Goal: Information Seeking & Learning: Learn about a topic

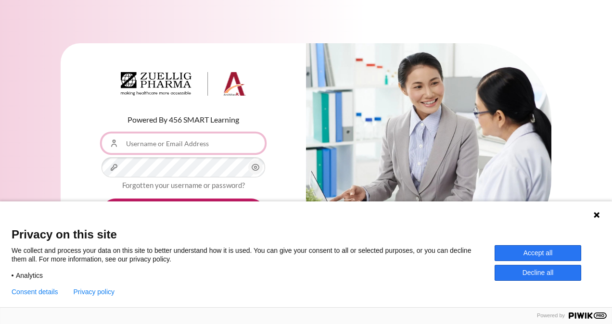
type input "[EMAIL_ADDRESS][DOMAIN_NAME]"
click at [597, 216] on icon at bounding box center [596, 215] width 6 height 6
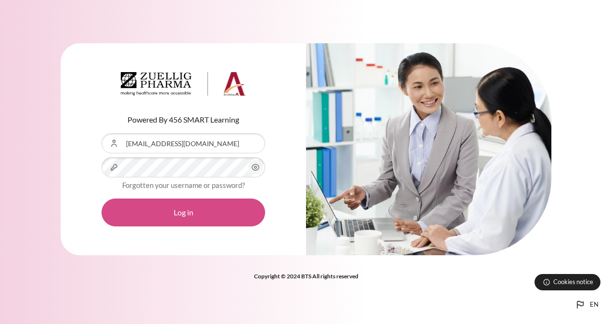
click at [227, 223] on button "Log in" at bounding box center [182, 213] width 163 height 28
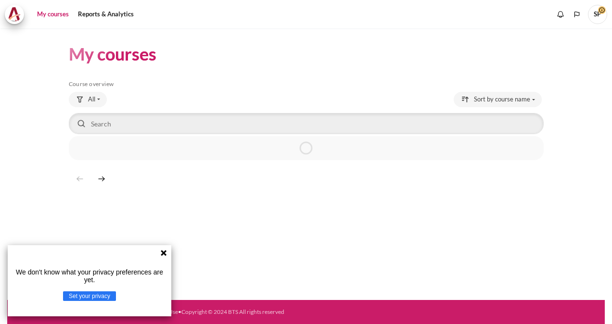
click at [163, 254] on icon at bounding box center [164, 253] width 6 height 6
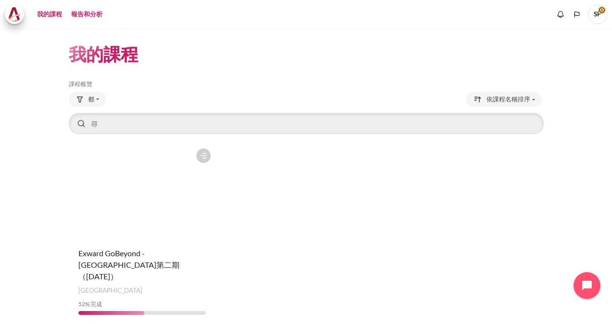
click at [89, 14] on link "報告和分析" at bounding box center [87, 14] width 38 height 19
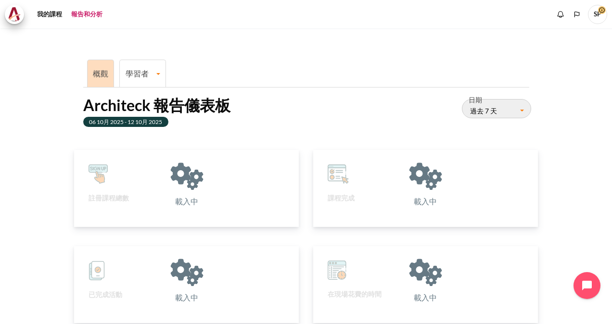
scroll to position [192, 213]
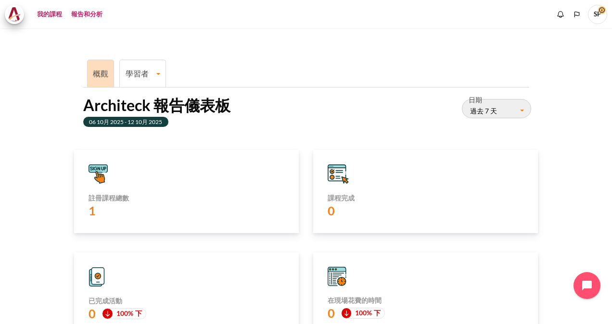
click at [45, 15] on link "我的課程" at bounding box center [50, 14] width 32 height 19
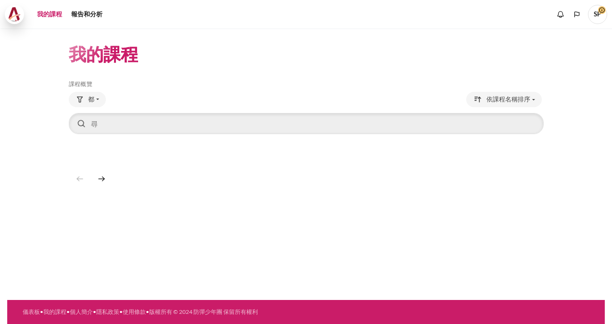
click at [13, 16] on img at bounding box center [14, 14] width 13 height 14
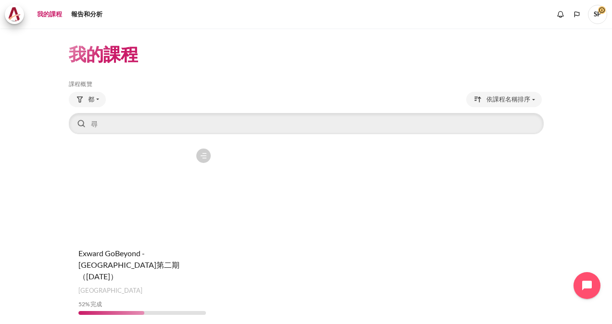
click at [148, 225] on figure "內容" at bounding box center [142, 192] width 147 height 96
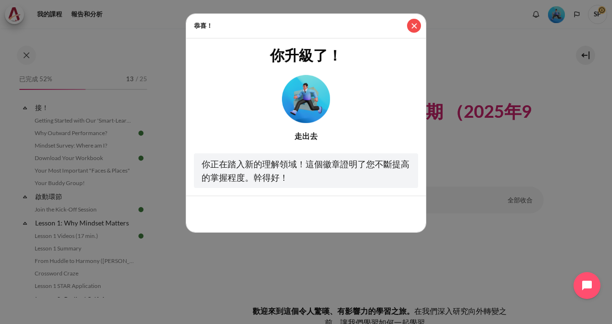
click at [414, 22] on button "近" at bounding box center [414, 26] width 14 height 14
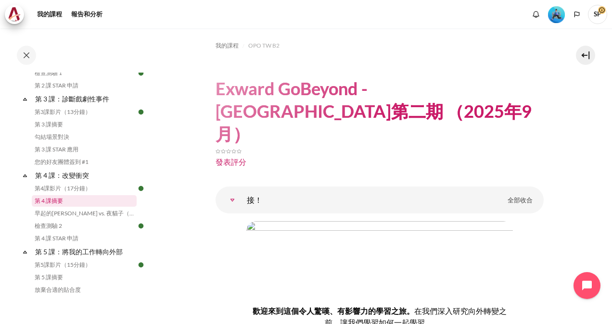
scroll to position [212, 0]
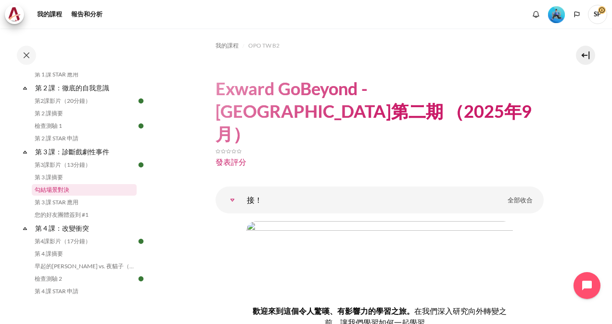
click at [68, 189] on link "勾結場景對決" at bounding box center [84, 190] width 105 height 12
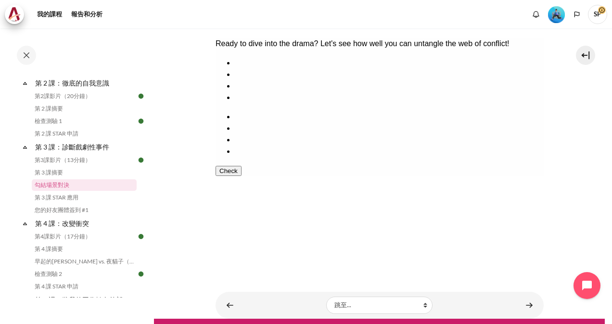
scroll to position [151, 0]
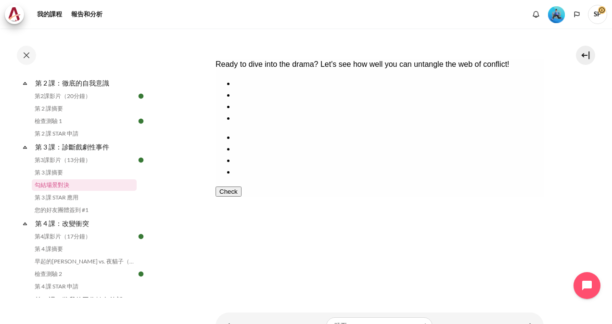
drag, startPoint x: 417, startPoint y: 135, endPoint x: 387, endPoint y: 139, distance: 31.1
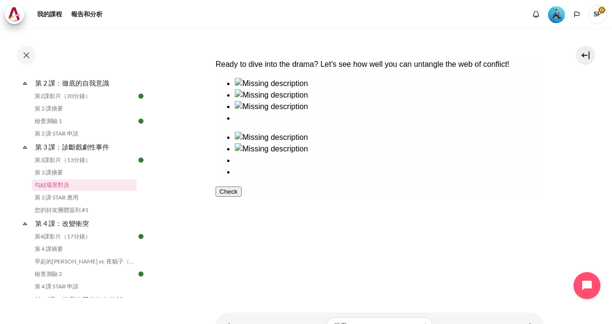
click at [387, 139] on ul at bounding box center [379, 155] width 328 height 46
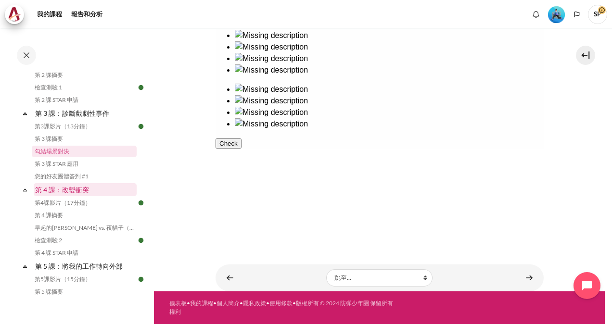
scroll to position [264, 0]
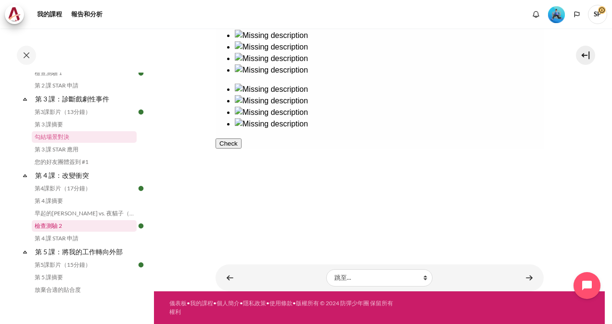
click at [63, 229] on link "檢查測驗 2" at bounding box center [84, 226] width 105 height 12
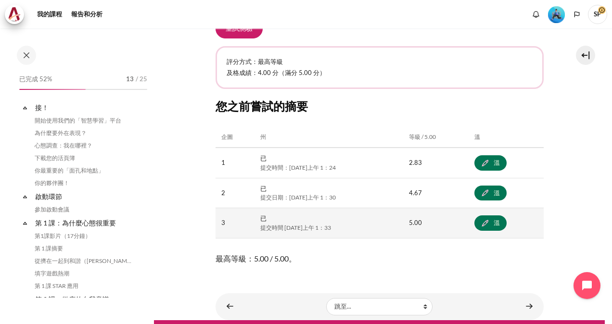
scroll to position [305, 0]
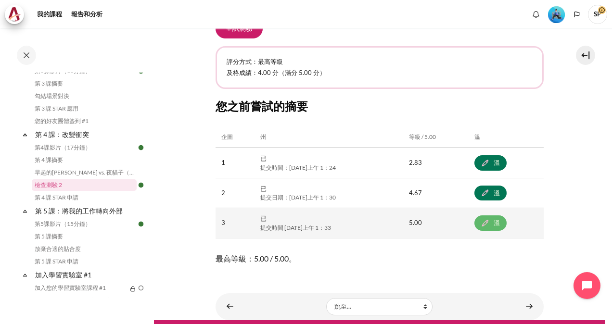
click at [496, 220] on link "溫" at bounding box center [490, 222] width 32 height 15
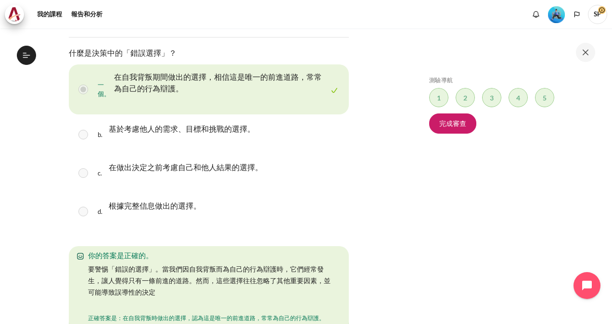
scroll to position [315, 0]
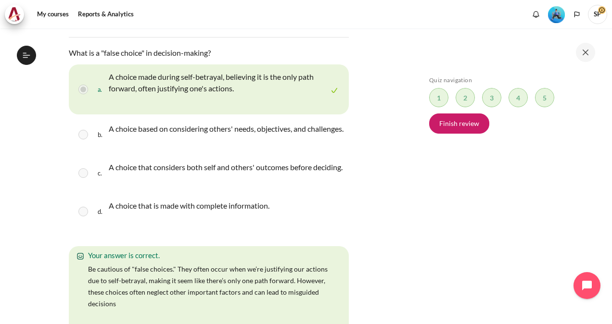
click at [571, 141] on div "Skip Quiz navigation Quiz navigation Question 1 This page Question 2 This page …" at bounding box center [509, 182] width 171 height 213
click at [443, 213] on div "Skip Quiz navigation Quiz navigation Question 1 This page Question 2 This page …" at bounding box center [509, 182] width 171 height 213
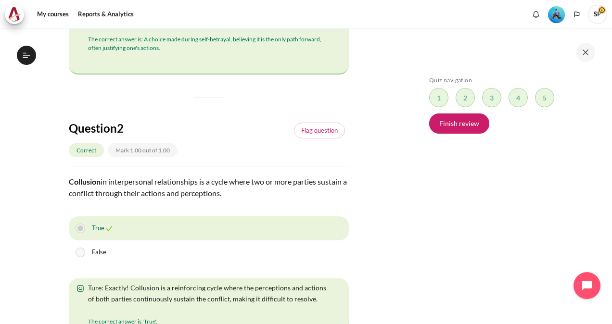
scroll to position [625, 0]
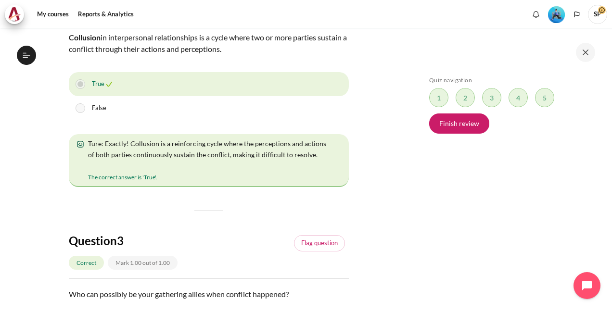
click at [420, 193] on div "Skip Quiz navigation Quiz navigation Question 1 This page Question 2 This page …" at bounding box center [511, 175] width 202 height 295
click at [500, 177] on div "Skip Quiz navigation Quiz navigation Question 1 This page Question 2 This page …" at bounding box center [509, 182] width 171 height 213
click at [415, 268] on div "Skip Quiz navigation Quiz navigation Question 1 This page Question 2 This page …" at bounding box center [511, 175] width 202 height 295
click at [410, 224] on div "Skip Quiz navigation Quiz navigation Question 1 This page Question 2 This page …" at bounding box center [511, 175] width 202 height 295
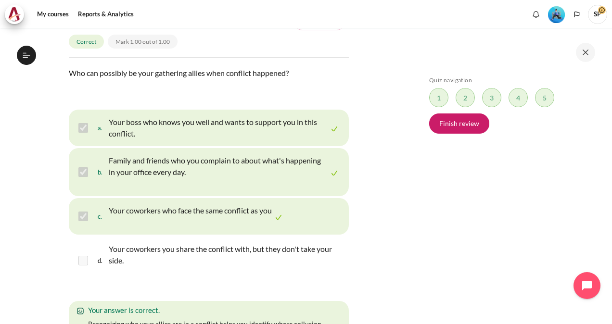
scroll to position [866, 0]
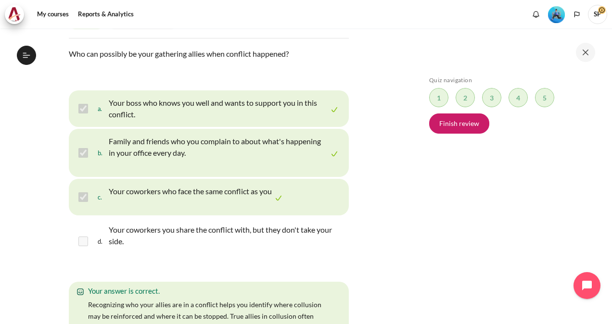
click at [464, 211] on div "Skip Quiz navigation Quiz navigation Question 1 This page Question 2 This page …" at bounding box center [509, 182] width 171 height 213
click at [453, 203] on div "Skip Quiz navigation Quiz navigation Question 1 This page Question 2 This page …" at bounding box center [509, 182] width 171 height 213
click at [460, 238] on div "Skip Quiz navigation Quiz navigation Question 1 This page Question 2 This page …" at bounding box center [509, 182] width 171 height 213
click at [394, 211] on section "My courses OPO TW B2 Lesson 4: Transforming Conflict Check-Up Quiz 2 Check-Up Q…" at bounding box center [208, 289] width 402 height 2252
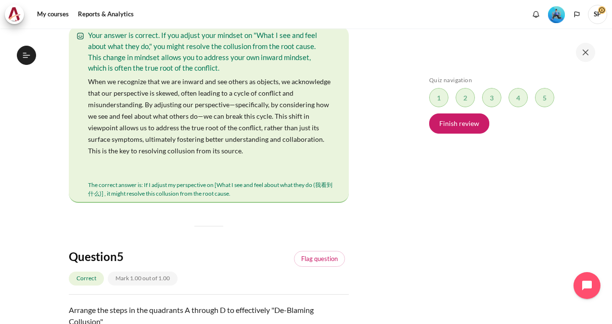
scroll to position [1443, 0]
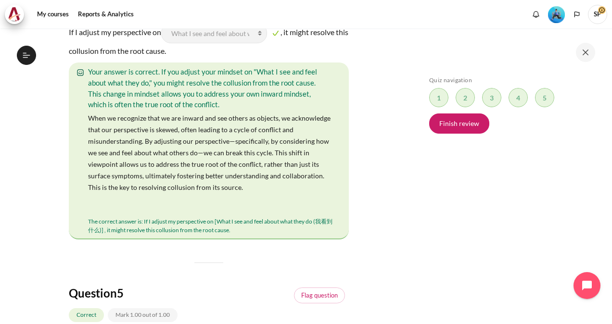
click at [133, 110] on div "Your answer is correct. If you adjust your mindset on "What I see and feel abou…" at bounding box center [208, 87] width 251 height 43
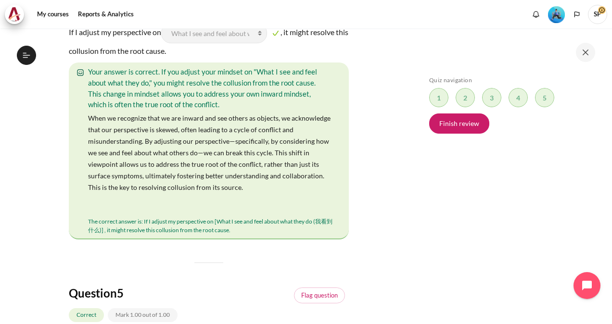
click at [199, 110] on div "Your answer is correct. If you adjust your mindset on "What I see and feel abou…" at bounding box center [208, 87] width 251 height 43
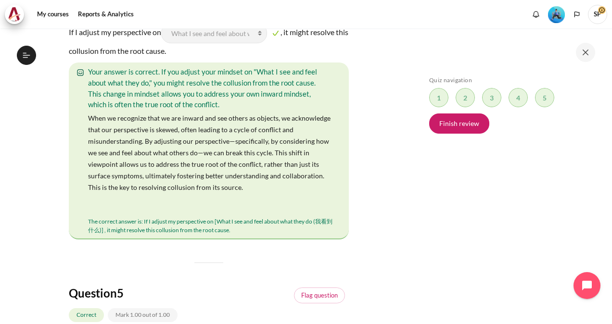
click at [295, 118] on div "Question text If I adjust my perspective on Blank 1 Question 4 What I do (我做了什么…" at bounding box center [209, 131] width 280 height 216
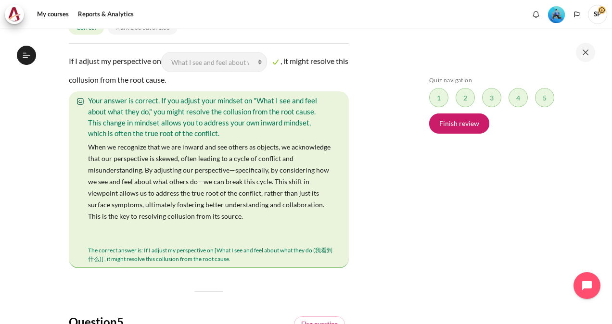
scroll to position [1394, 0]
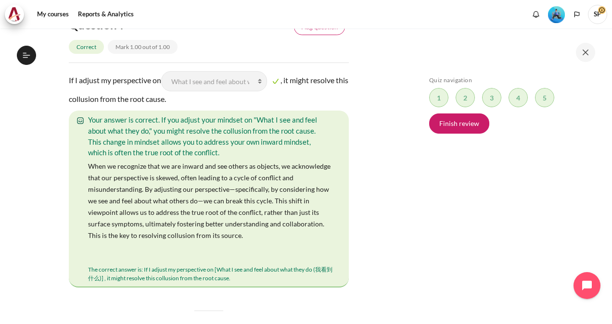
click at [308, 32] on font "Flag question" at bounding box center [319, 28] width 37 height 10
click at [307, 36] on link "Remove flag" at bounding box center [320, 27] width 49 height 16
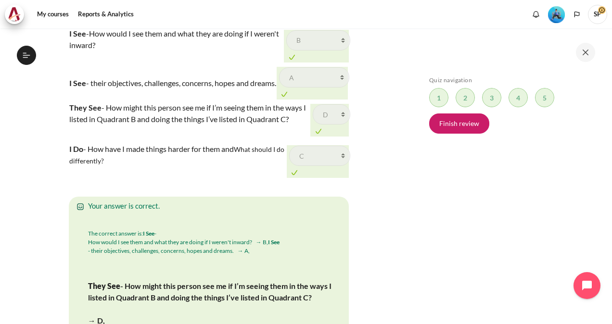
scroll to position [1731, 0]
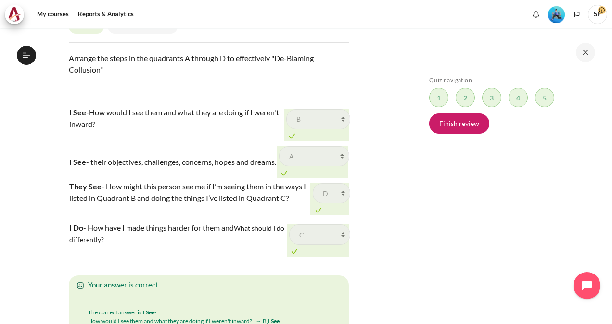
click at [445, 183] on div "Skip Quiz navigation Quiz navigation Question 1 This page Question 2 This page …" at bounding box center [509, 182] width 171 height 213
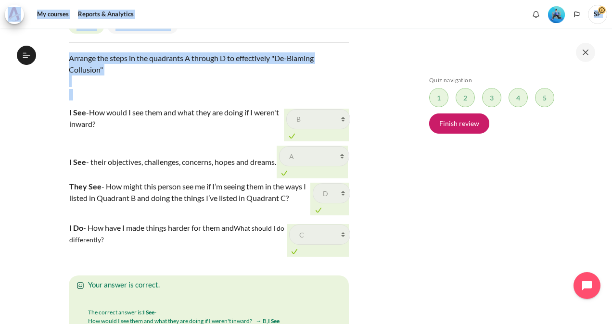
drag, startPoint x: 611, startPoint y: 156, endPoint x: 613, endPoint y: 180, distance: 24.1
click at [611, 180] on html "Skip to main content Open course index Completed 52% 13 / 25 Expand Collapse" at bounding box center [306, 162] width 612 height 324
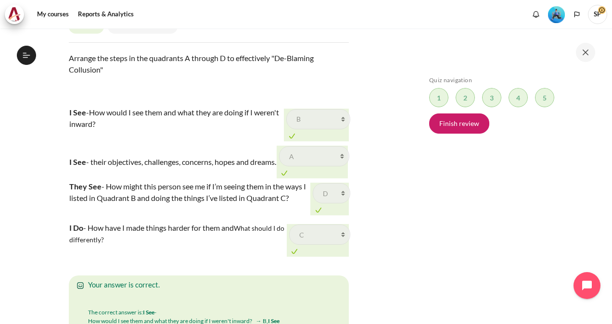
drag, startPoint x: 613, startPoint y: 180, endPoint x: 457, endPoint y: 210, distance: 158.1
click at [458, 210] on div "Skip Quiz navigation Quiz navigation Question 1 This page Question 2 This page …" at bounding box center [509, 182] width 171 height 213
drag, startPoint x: 28, startPoint y: 228, endPoint x: 29, endPoint y: 224, distance: 5.0
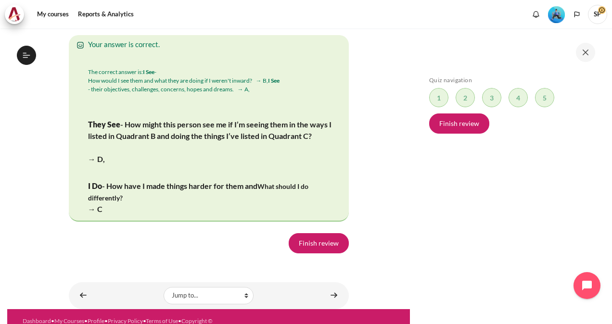
scroll to position [2020, 0]
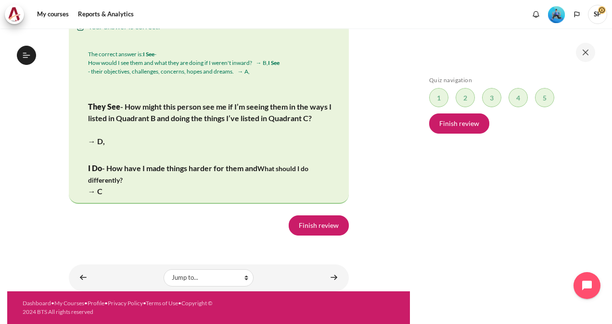
click at [421, 259] on div "Skip Quiz navigation Quiz navigation Question 1 This page Question 2 This page …" at bounding box center [511, 175] width 202 height 295
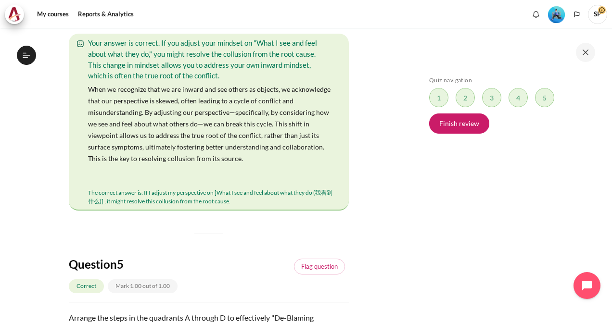
scroll to position [1402, 0]
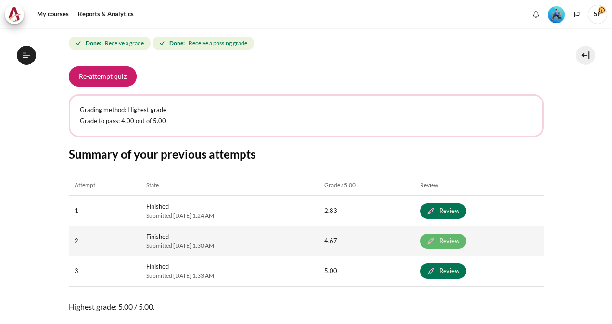
scroll to position [315, 0]
click at [457, 242] on link "Review" at bounding box center [443, 241] width 46 height 15
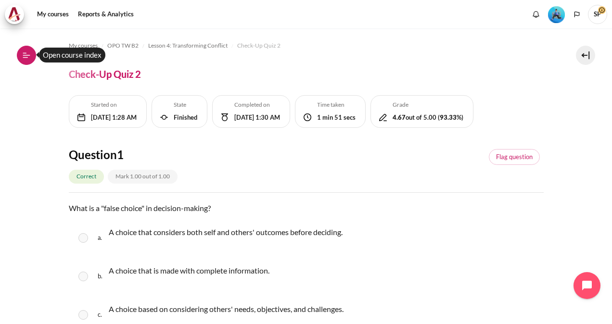
click at [29, 56] on icon at bounding box center [26, 55] width 9 height 9
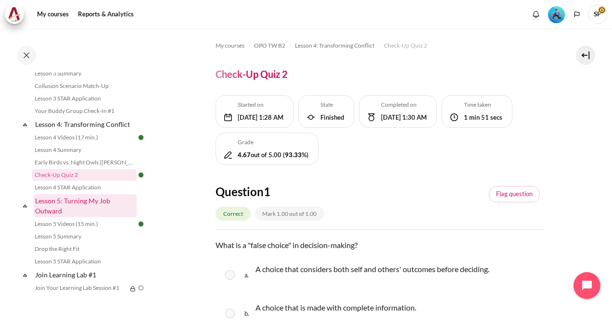
scroll to position [364, 0]
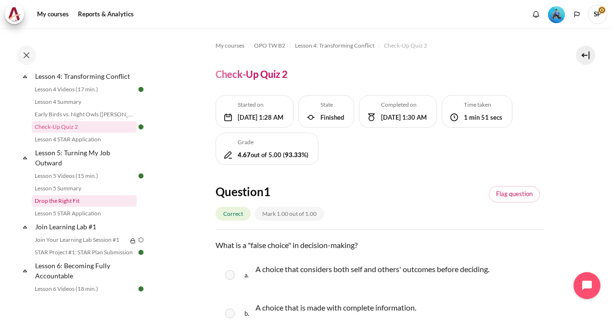
click at [82, 207] on link "Drop the Right Fit" at bounding box center [84, 201] width 105 height 12
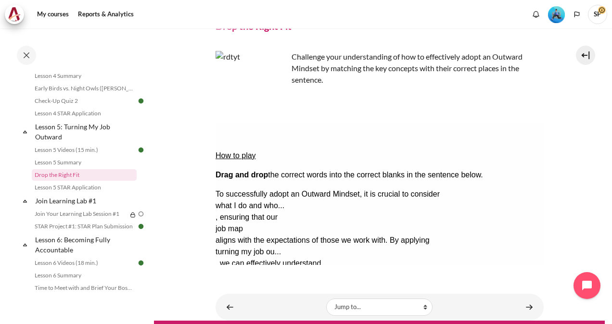
scroll to position [77, 0]
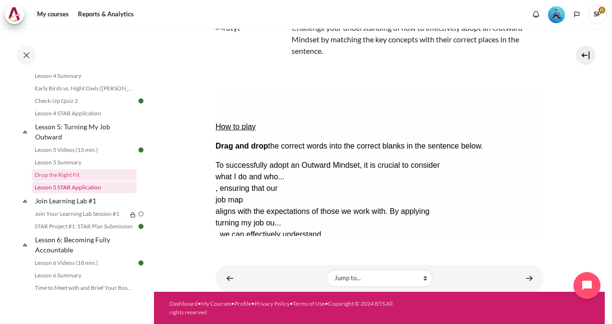
click at [69, 193] on link "Lesson 5 STAR Application" at bounding box center [84, 188] width 105 height 12
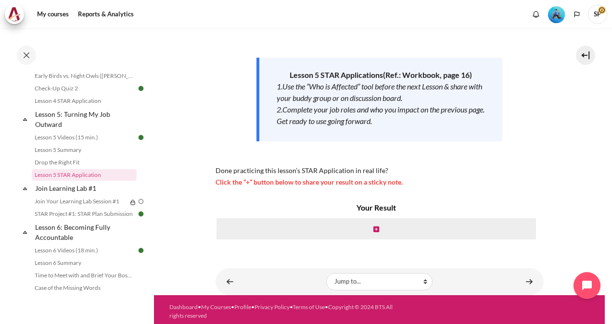
scroll to position [134, 0]
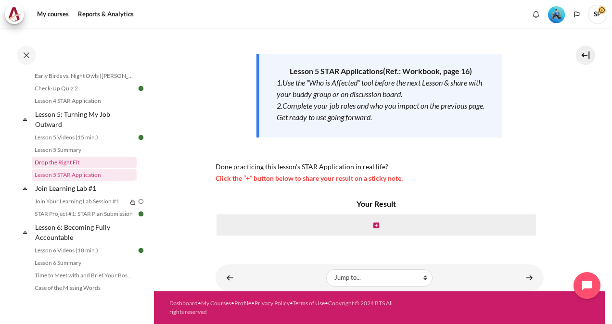
click at [68, 168] on link "Drop the Right Fit" at bounding box center [84, 163] width 105 height 12
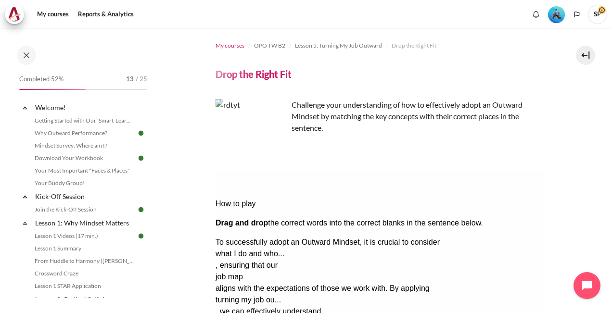
click at [231, 43] on span "My courses" at bounding box center [229, 45] width 29 height 9
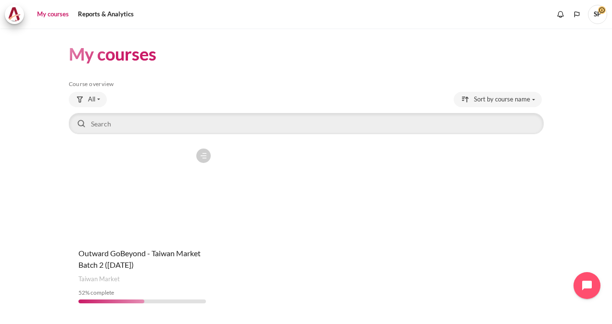
click at [148, 233] on figure "Content" at bounding box center [142, 192] width 147 height 96
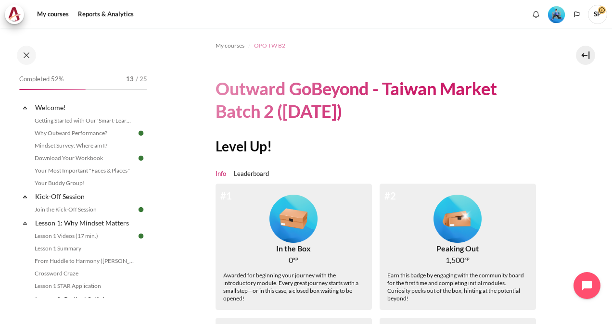
click at [271, 43] on span "OPO TW B2" at bounding box center [269, 45] width 31 height 9
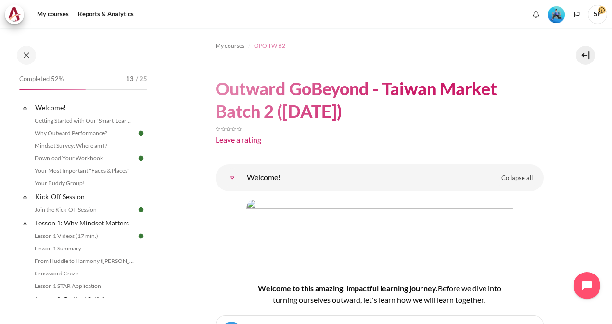
click at [269, 46] on span "OPO TW B2" at bounding box center [269, 45] width 31 height 9
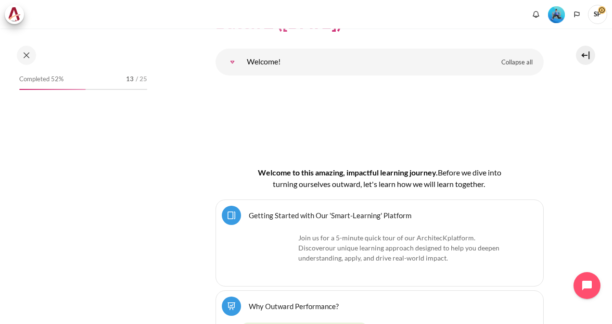
scroll to position [48, 0]
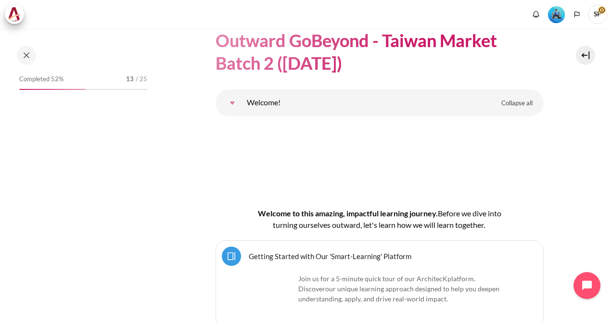
click at [557, 15] on img "Level #3" at bounding box center [556, 14] width 17 height 17
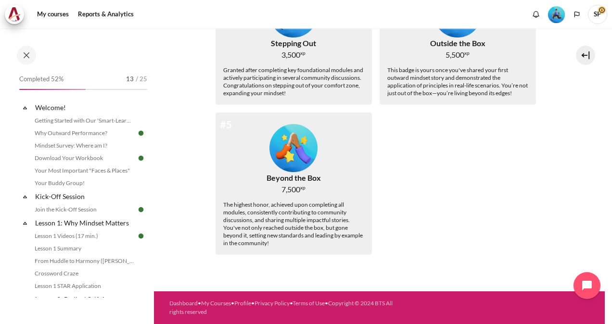
scroll to position [100, 0]
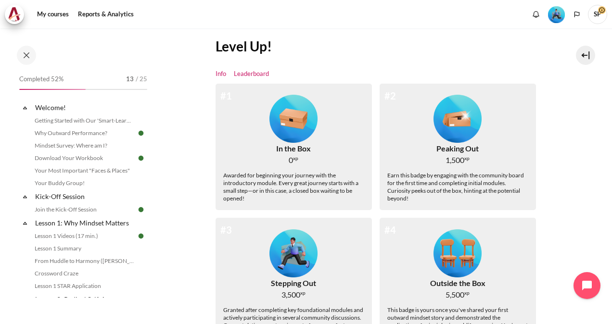
click at [245, 75] on link "Leaderboard" at bounding box center [251, 74] width 35 height 10
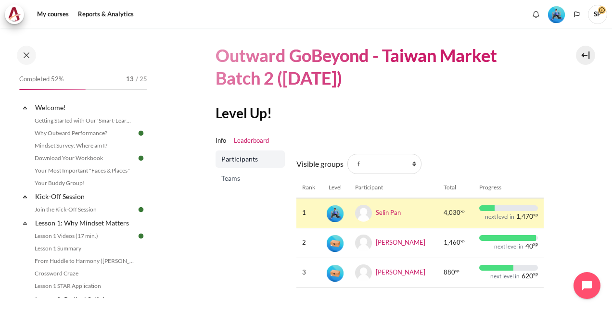
scroll to position [48, 0]
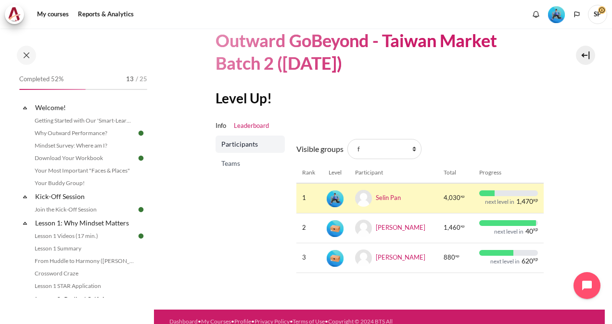
click at [236, 166] on span "Teams" at bounding box center [251, 164] width 60 height 10
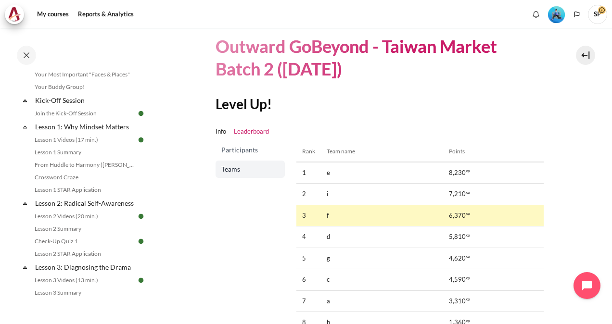
scroll to position [96, 0]
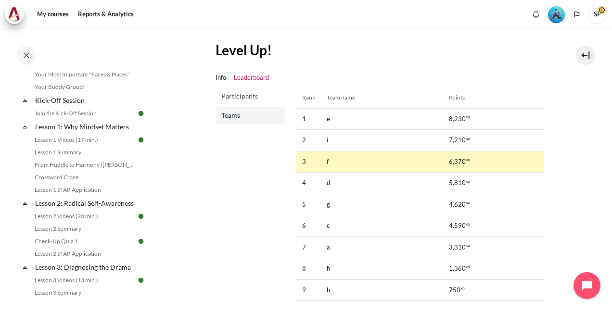
click at [235, 101] on link "Participants" at bounding box center [249, 96] width 69 height 17
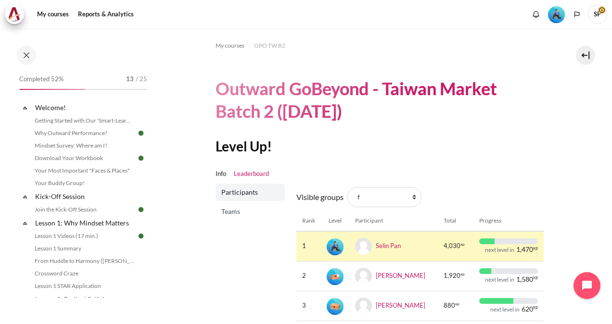
click at [236, 212] on span "Teams" at bounding box center [251, 212] width 60 height 10
